Goal: Navigation & Orientation: Find specific page/section

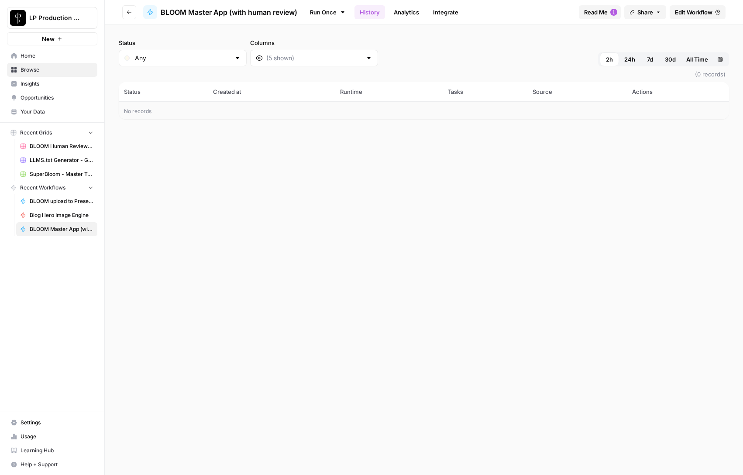
click at [25, 69] on span "Browse" at bounding box center [57, 70] width 73 height 8
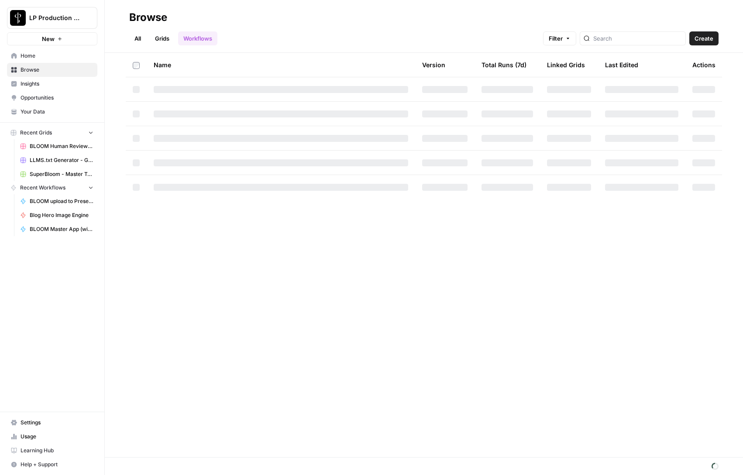
click at [387, 12] on div "Browse" at bounding box center [423, 17] width 589 height 14
